Goal: Information Seeking & Learning: Learn about a topic

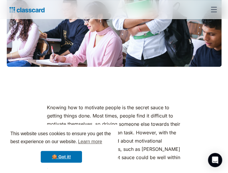
scroll to position [215, 0]
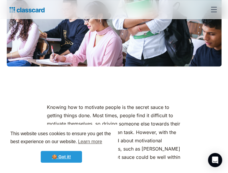
click at [67, 156] on link "🍪 Got it!" at bounding box center [61, 156] width 41 height 12
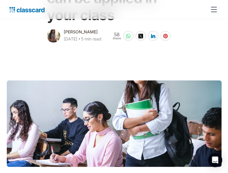
scroll to position [0, 0]
